Goal: Information Seeking & Learning: Learn about a topic

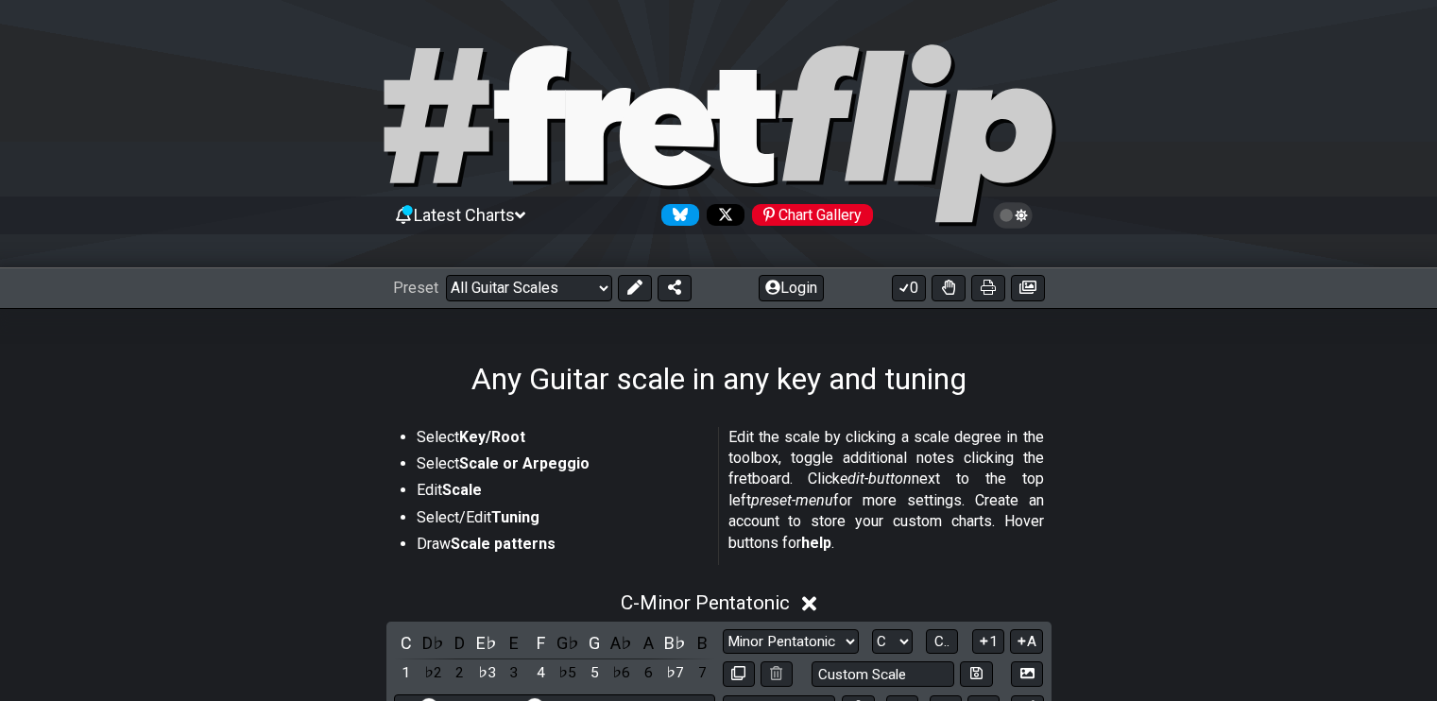
scroll to position [503, 0]
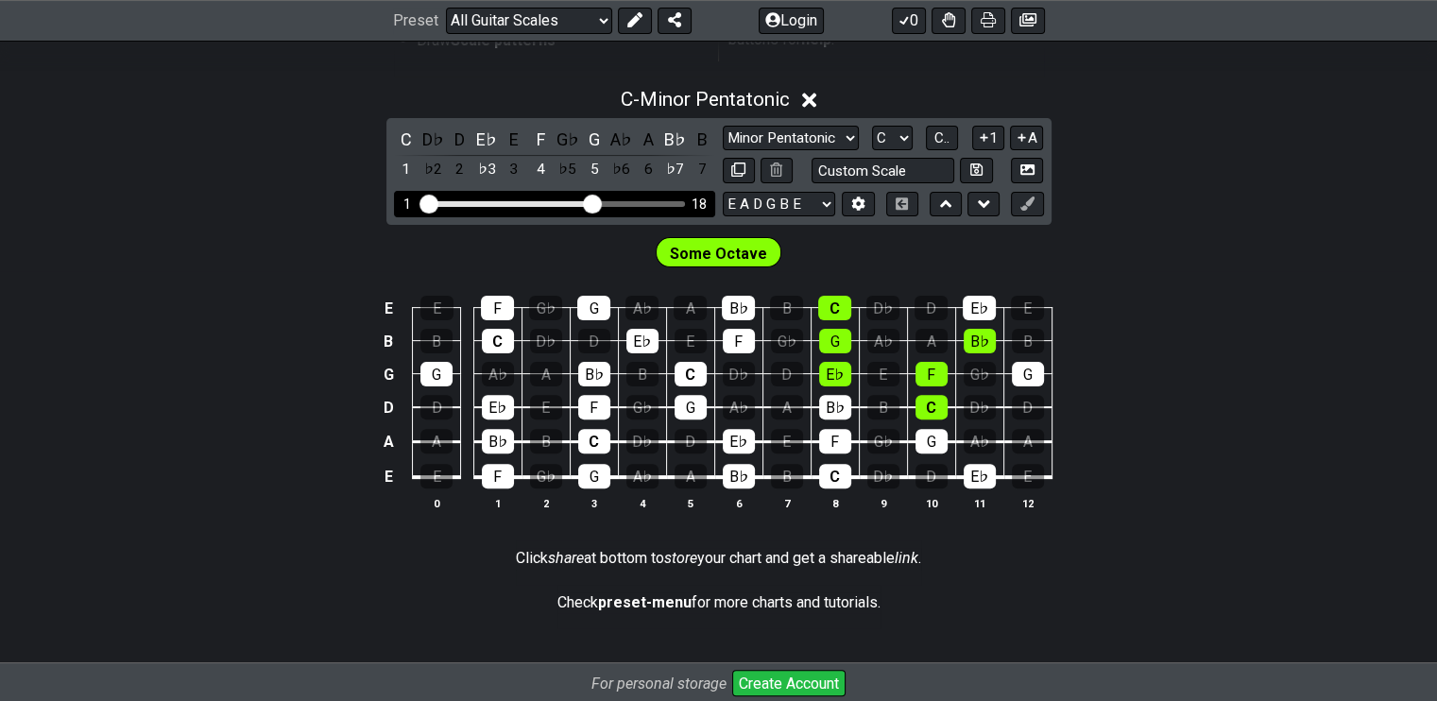
drag, startPoint x: 536, startPoint y: 201, endPoint x: 589, endPoint y: 199, distance: 52.9
click at [589, 202] on input "Visible fret range" at bounding box center [554, 202] width 268 height 0
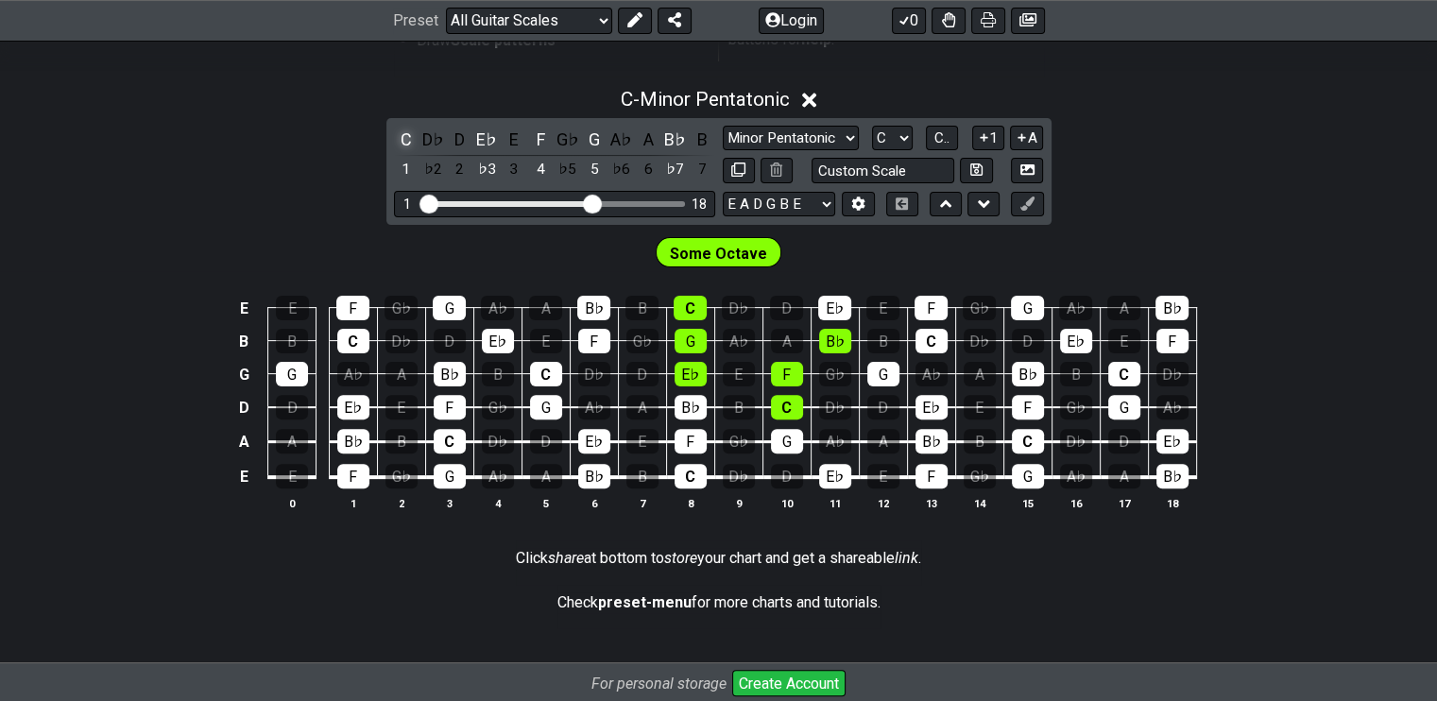
click at [403, 138] on div "C" at bounding box center [406, 140] width 25 height 26
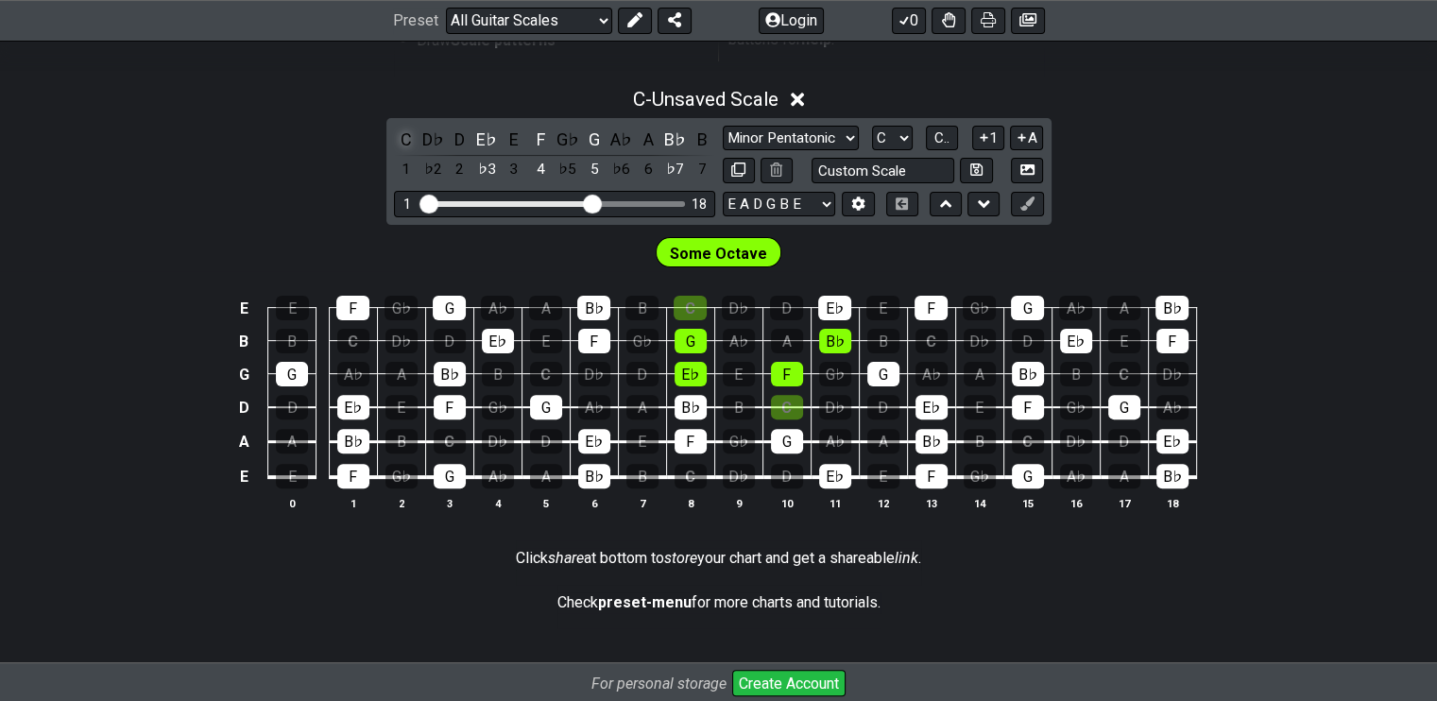
click at [403, 138] on div "C" at bounding box center [406, 140] width 25 height 26
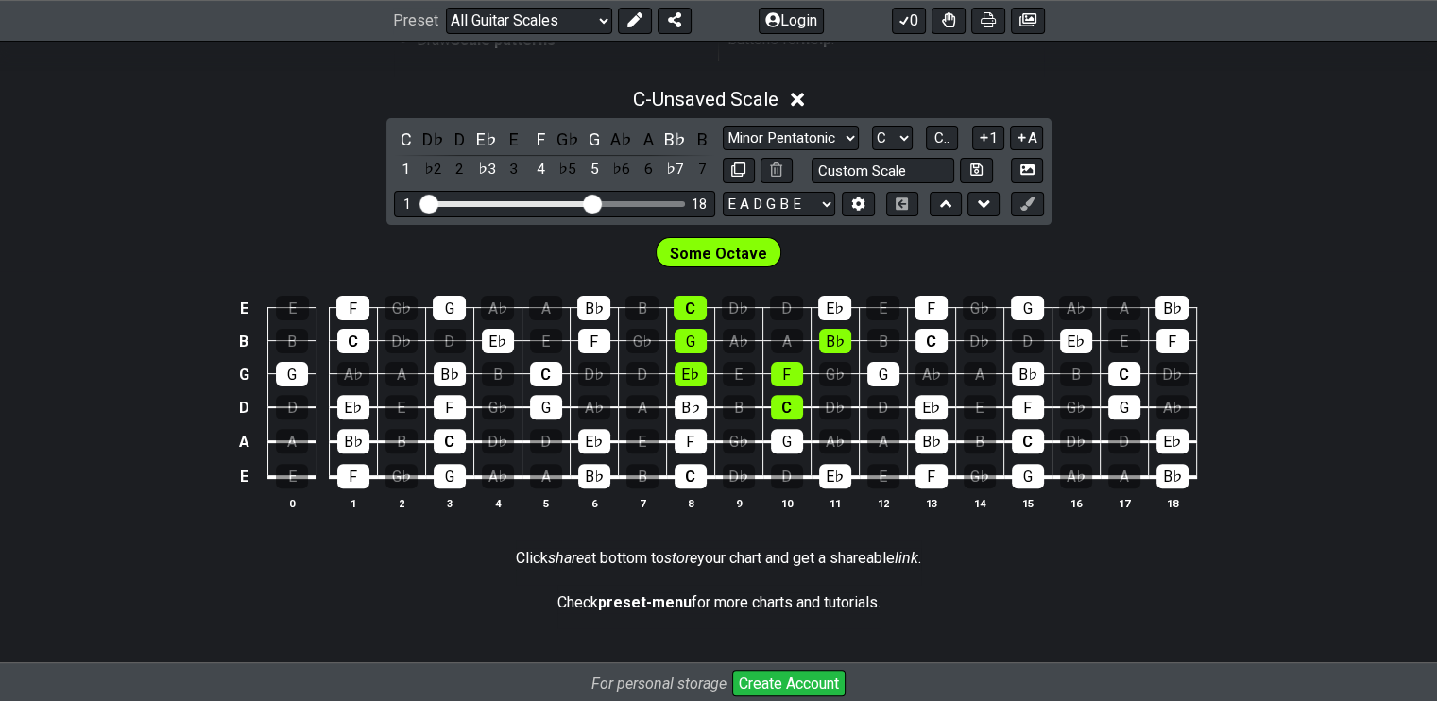
click at [795, 100] on icon at bounding box center [798, 100] width 14 height 20
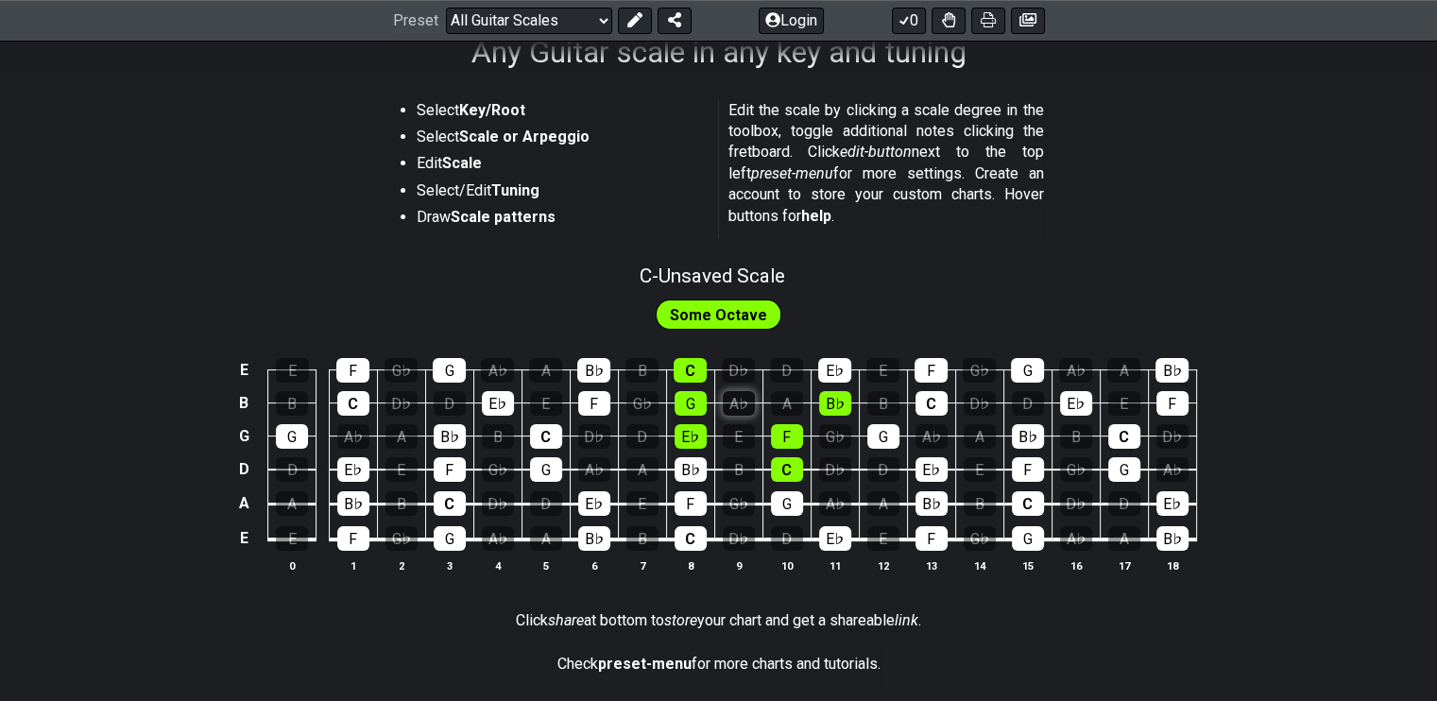
scroll to position [251, 0]
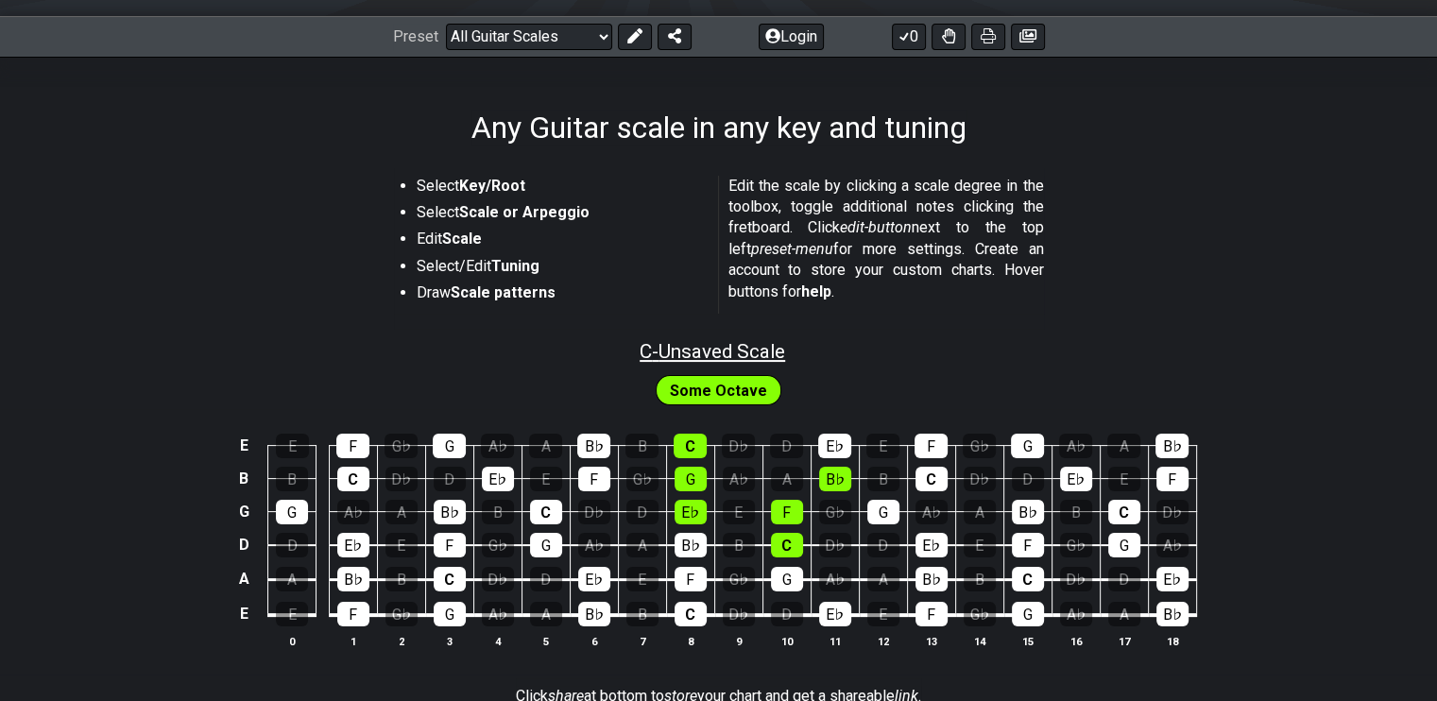
click at [735, 347] on span "C - Unsaved Scale" at bounding box center [712, 351] width 145 height 23
select select "C"
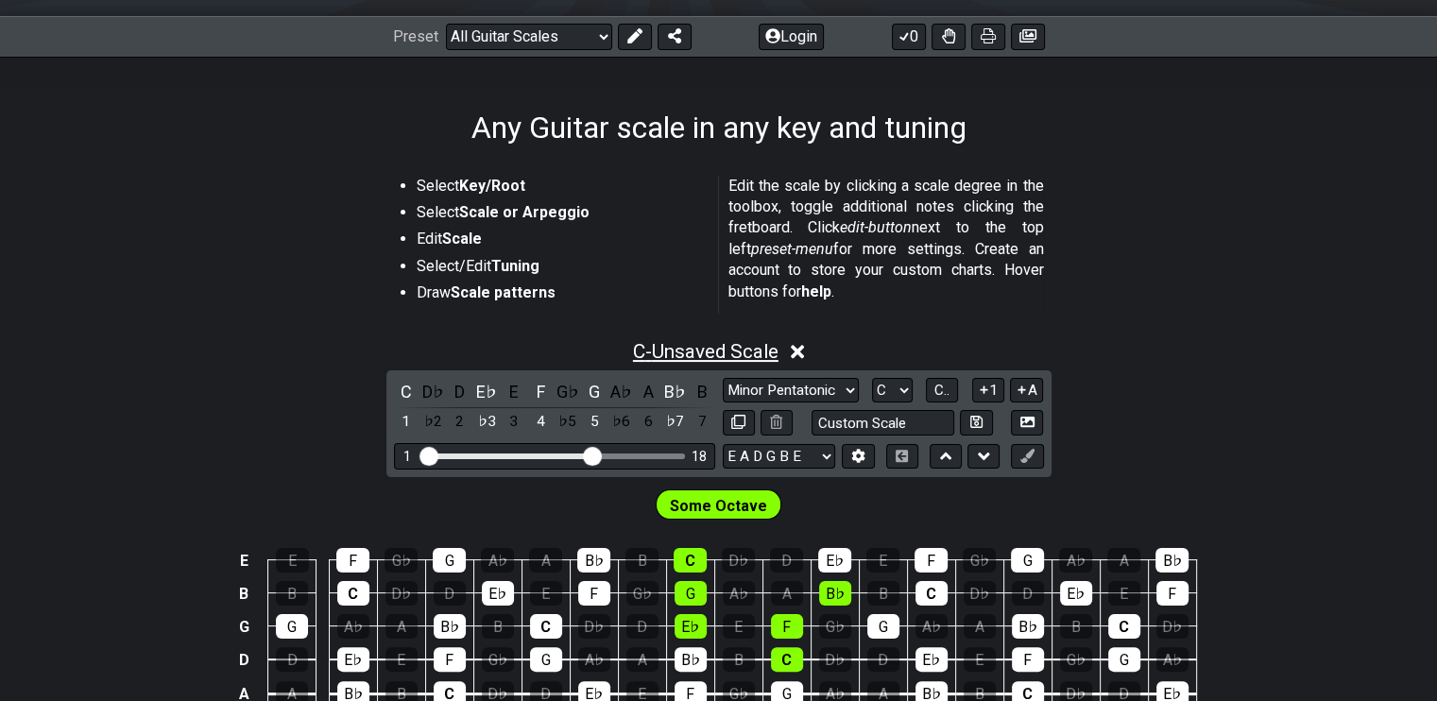
click at [735, 347] on span "C - Unsaved Scale" at bounding box center [705, 351] width 145 height 23
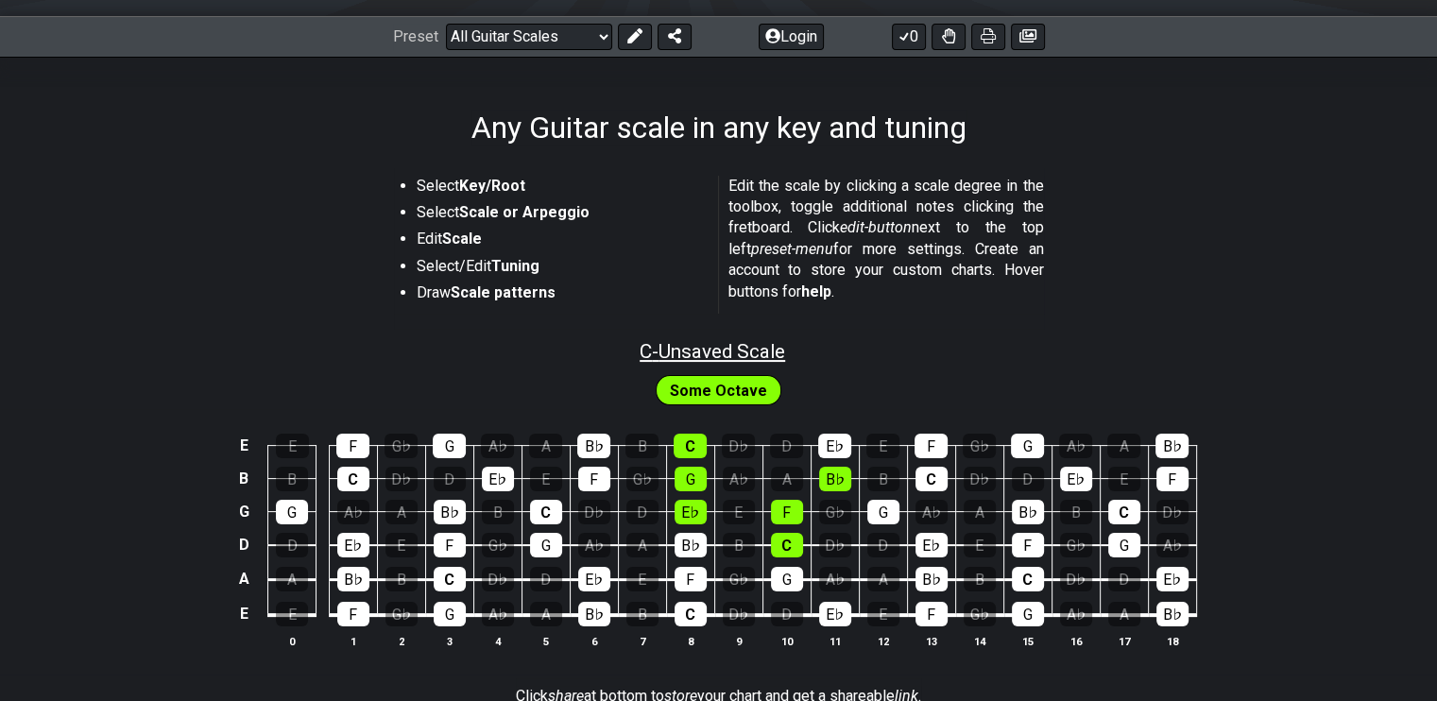
click at [735, 347] on span "C - Unsaved Scale" at bounding box center [712, 351] width 145 height 23
select select "C"
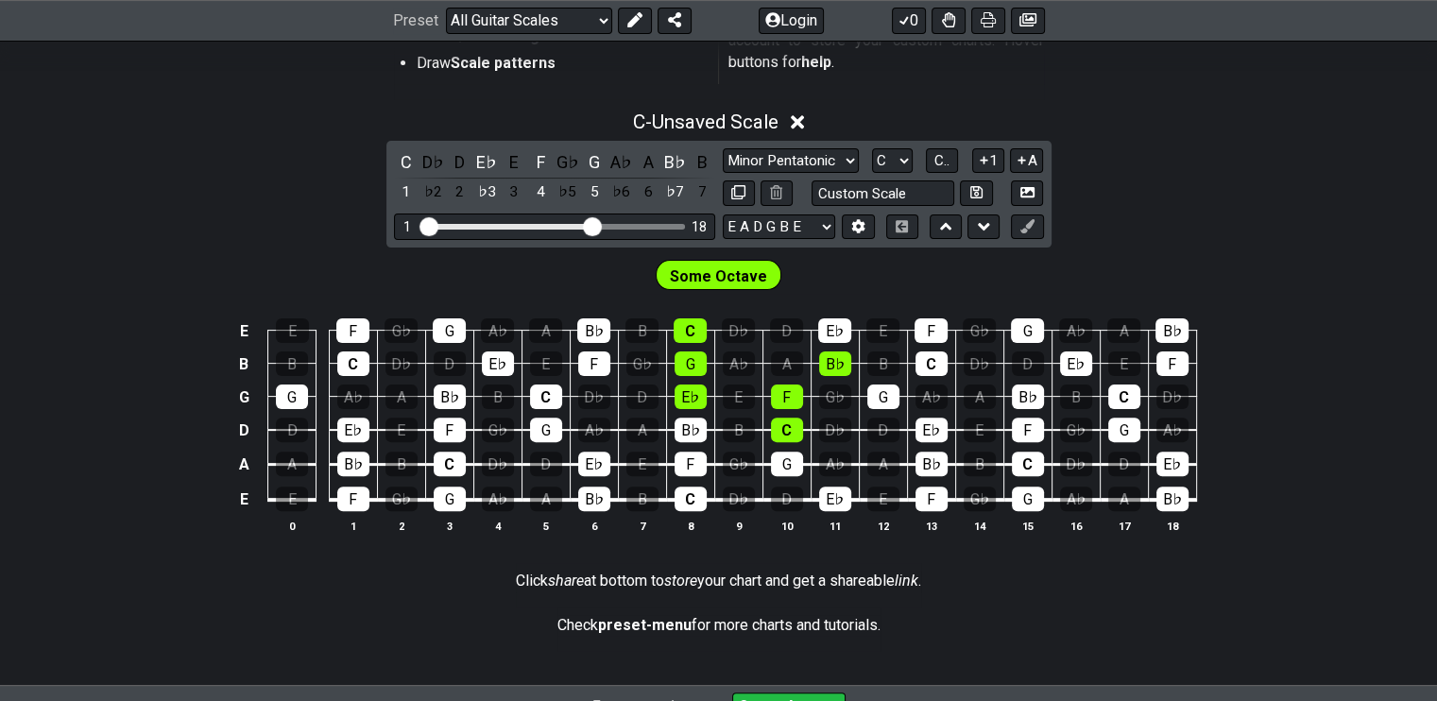
scroll to position [503, 0]
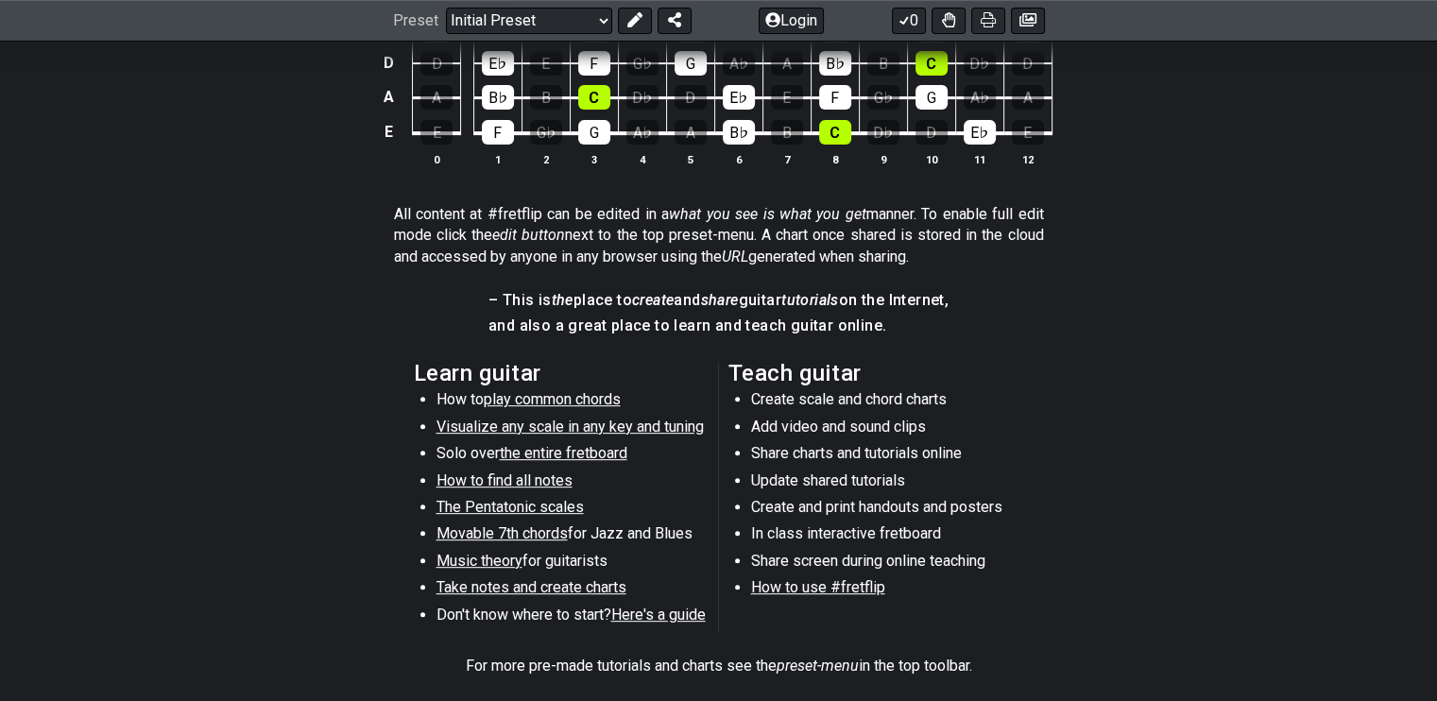
scroll to position [756, 0]
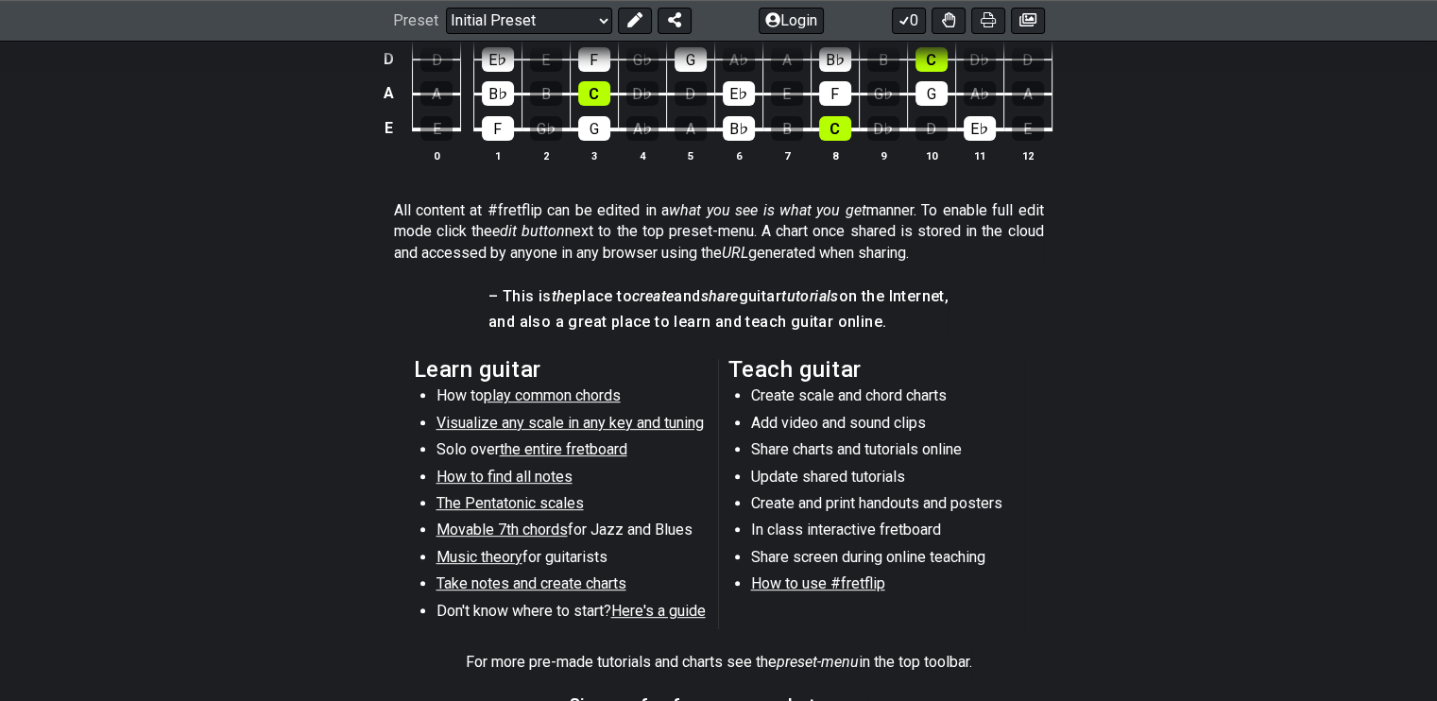
click at [509, 532] on span "Movable 7th chords" at bounding box center [501, 529] width 131 height 18
select select "/movable-7th-chords"
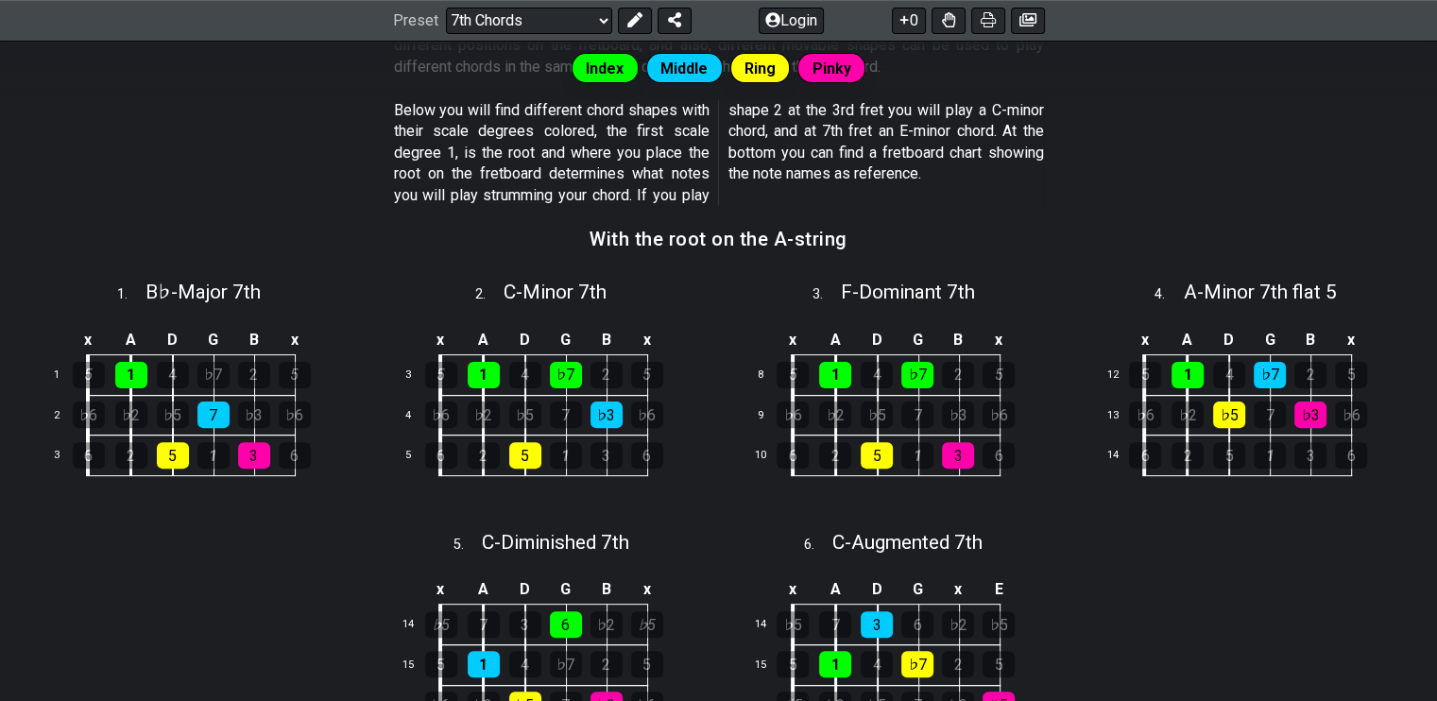
scroll to position [503, 0]
